Goal: Task Accomplishment & Management: Manage account settings

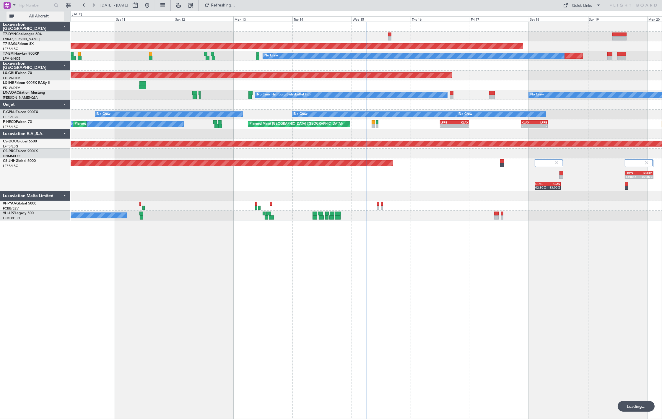
click at [31, 16] on span "All Aircraft" at bounding box center [38, 16] width 47 height 4
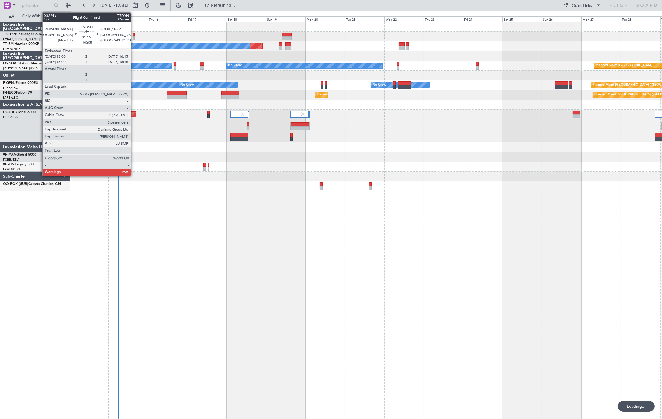
click at [133, 35] on div at bounding box center [134, 34] width 2 height 4
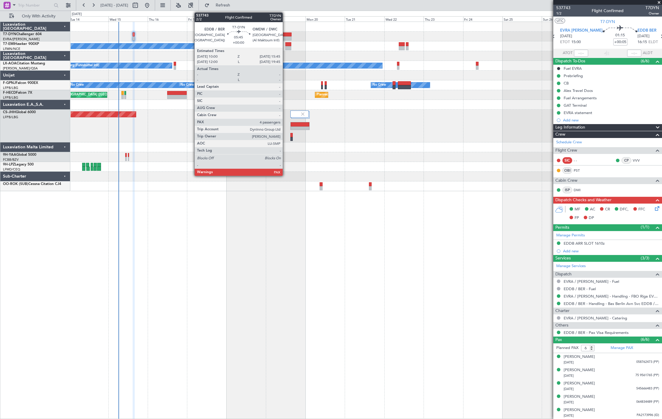
click at [286, 35] on div at bounding box center [286, 34] width 9 height 4
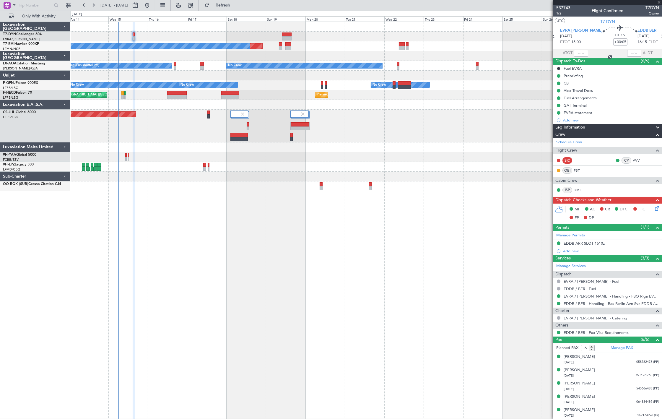
type input "4"
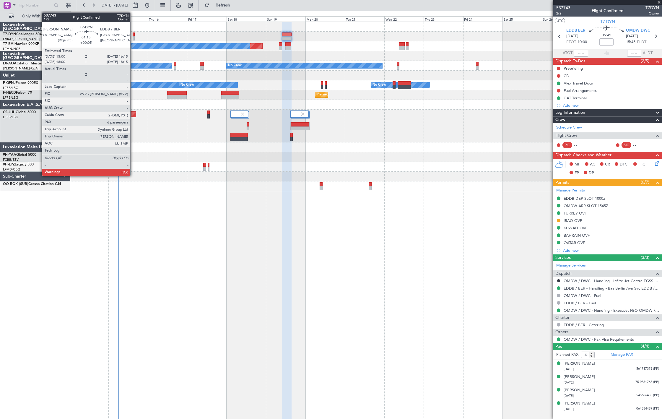
click at [133, 34] on div at bounding box center [134, 34] width 2 height 4
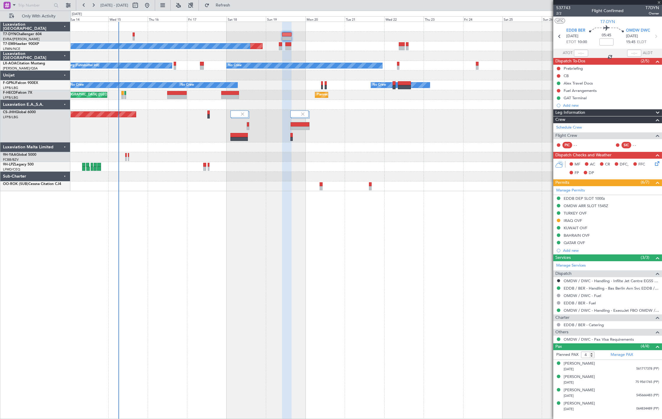
type input "+00:05"
type input "6"
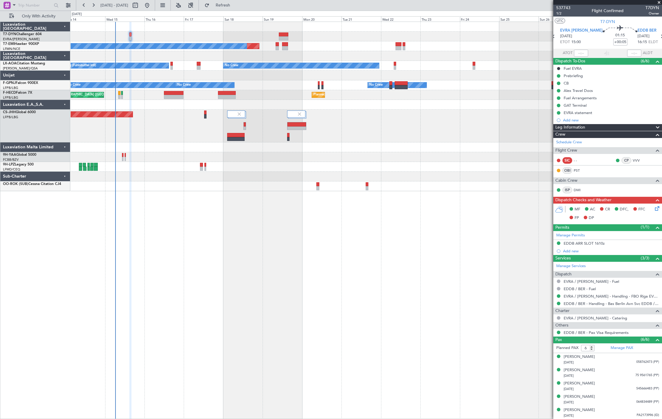
click at [75, 34] on div at bounding box center [366, 37] width 591 height 10
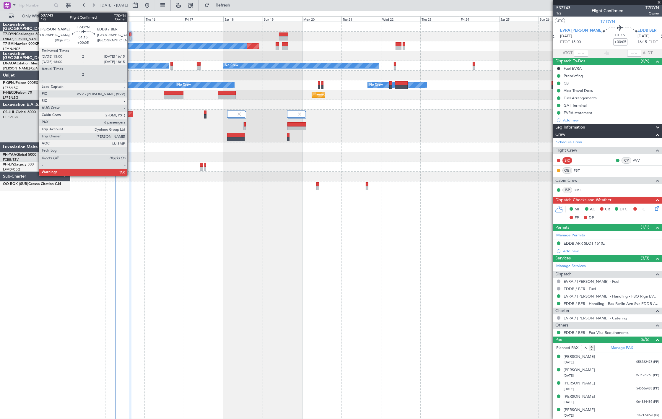
click at [130, 33] on div at bounding box center [130, 34] width 2 height 4
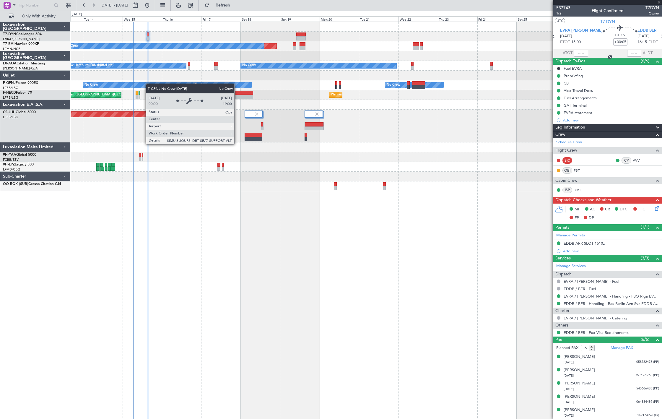
click at [152, 85] on div "Planned Maint No Crew Planned Maint [GEOGRAPHIC_DATA] No Crew Hamburg (Fuhlsbut…" at bounding box center [366, 106] width 591 height 169
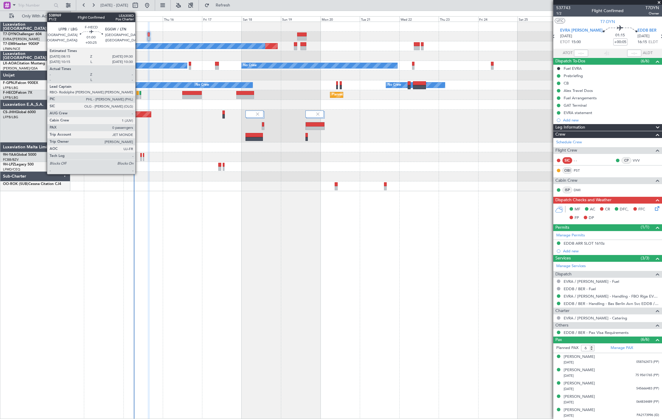
click at [138, 96] on div at bounding box center [137, 97] width 2 height 4
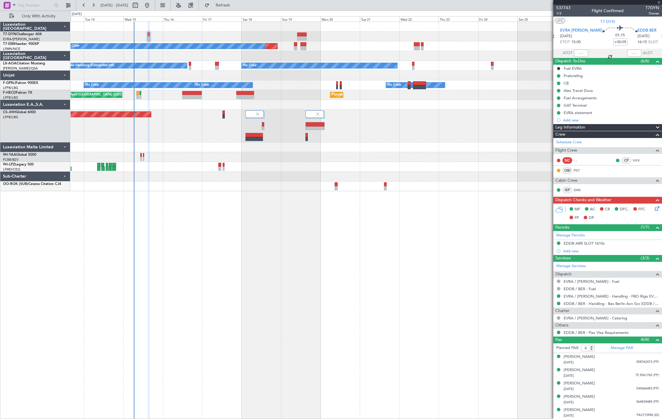
type input "+00:25"
type input "0"
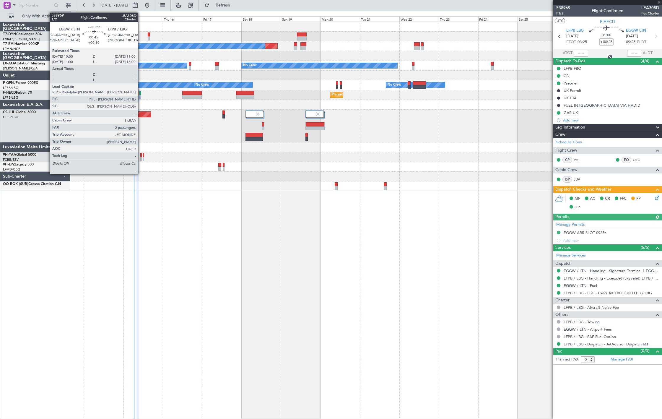
click at [141, 97] on div at bounding box center [140, 97] width 2 height 4
type input "+00:10"
type input "2"
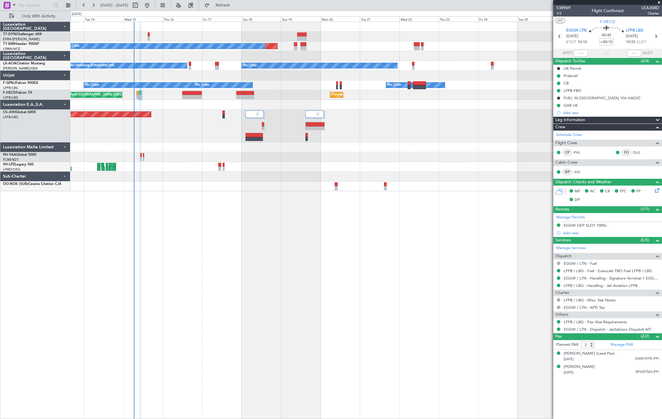
click at [219, 35] on div "Planned Maint No Crew Planned Maint [GEOGRAPHIC_DATA] No Crew Hamburg (Fuhlsbut…" at bounding box center [366, 106] width 591 height 169
click at [218, 37] on div at bounding box center [366, 37] width 591 height 10
click at [31, 3] on input "text" at bounding box center [35, 5] width 34 height 9
paste input "538969"
type input "538969"
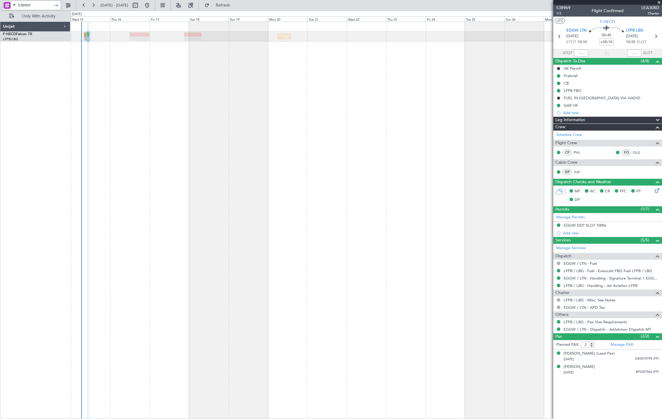
click at [36, 5] on input "538969" at bounding box center [35, 5] width 34 height 9
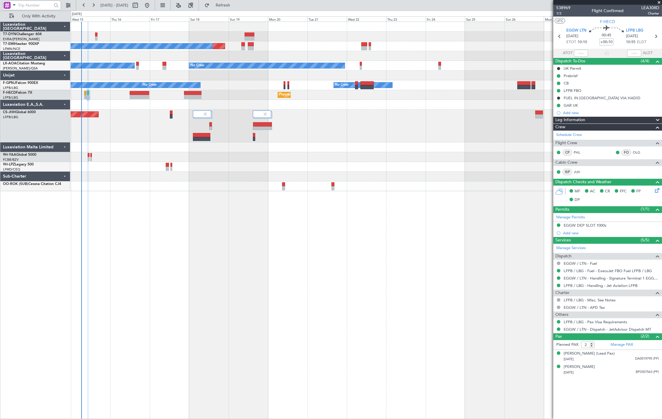
click at [106, 57] on div at bounding box center [366, 56] width 591 height 10
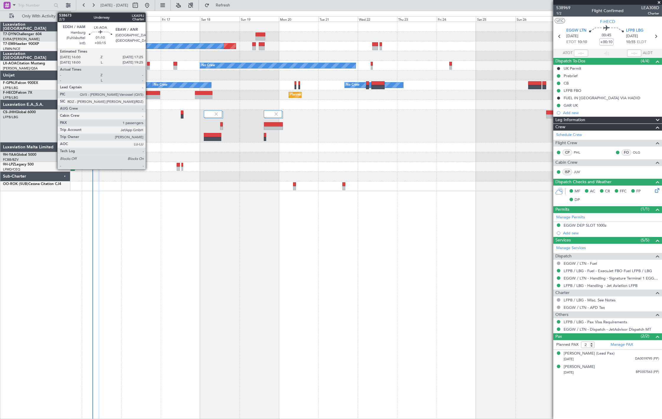
click at [148, 64] on div at bounding box center [148, 64] width 2 height 4
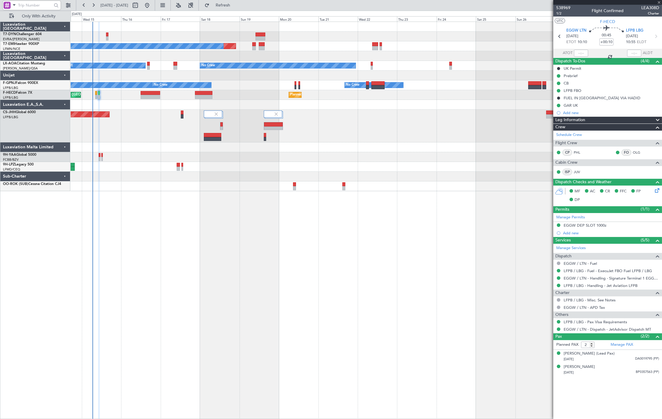
type input "+00:15"
type input "1"
